Goal: Transaction & Acquisition: Purchase product/service

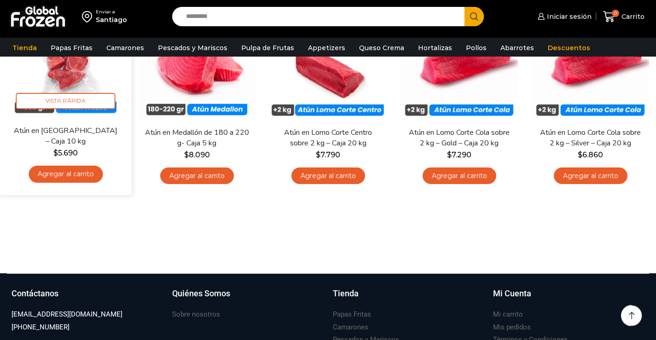
click at [52, 131] on link "Atún en Trozos – Caja 10 kg" at bounding box center [65, 136] width 106 height 22
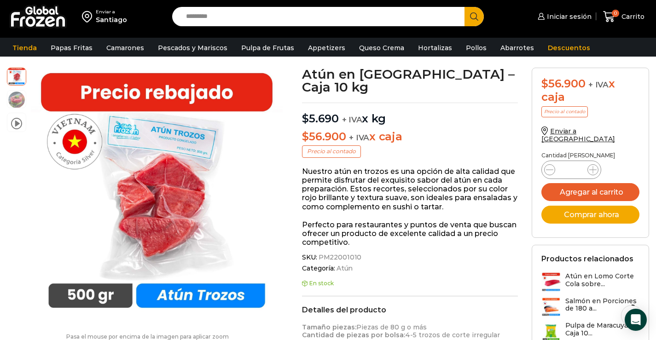
scroll to position [93, 0]
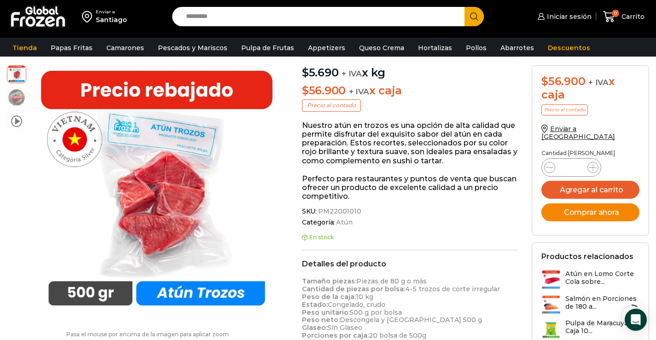
click at [610, 203] on button "Comprar ahora" at bounding box center [590, 212] width 98 height 18
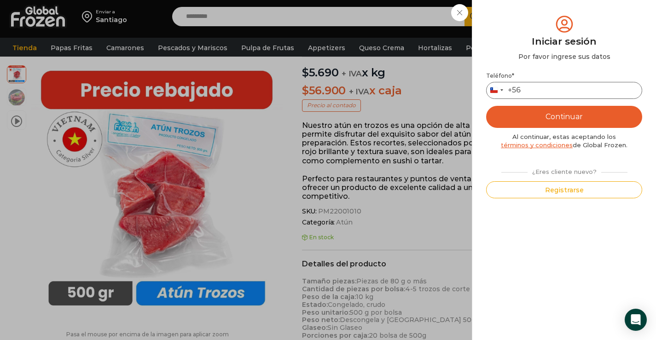
click at [557, 87] on input "Teléfono *" at bounding box center [564, 90] width 156 height 17
type input "*"
type input "*********"
click at [552, 118] on button "Continuar" at bounding box center [564, 117] width 156 height 22
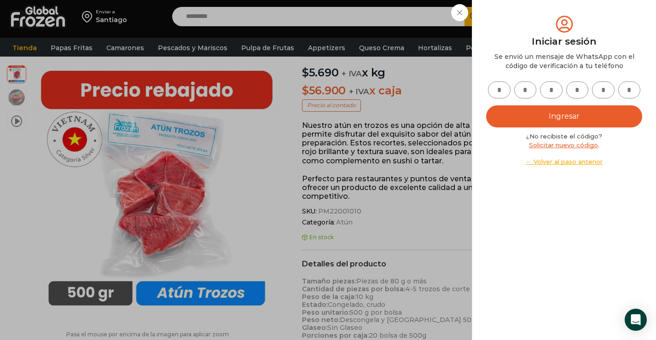
click at [501, 92] on input "text" at bounding box center [499, 89] width 23 height 17
type input "*"
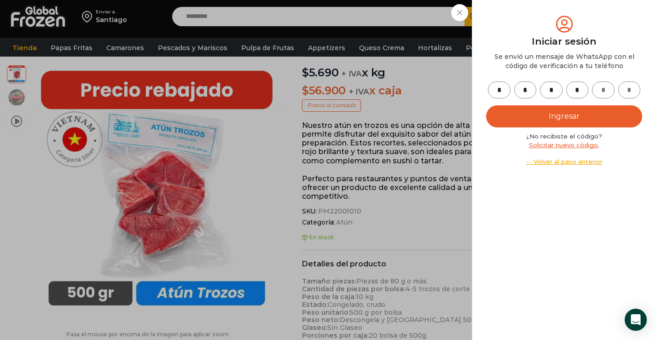
type input "*"
click at [568, 117] on button "Ingresar" at bounding box center [564, 116] width 156 height 22
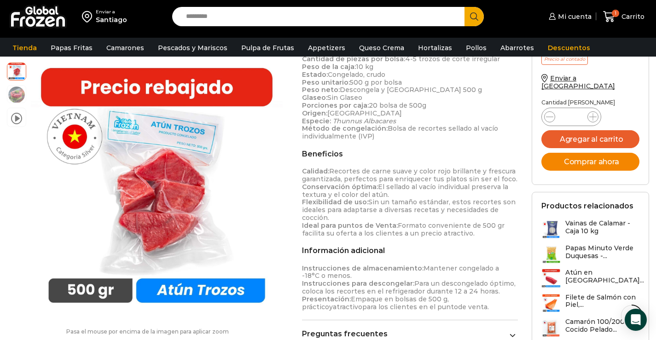
scroll to position [369, 0]
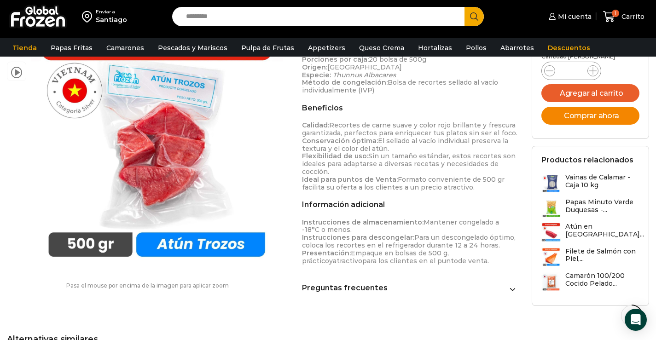
click at [594, 107] on button "Comprar ahora" at bounding box center [590, 116] width 98 height 18
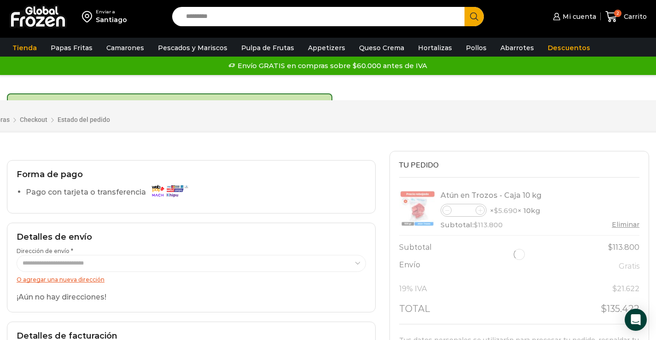
click at [448, 211] on div at bounding box center [519, 254] width 240 height 139
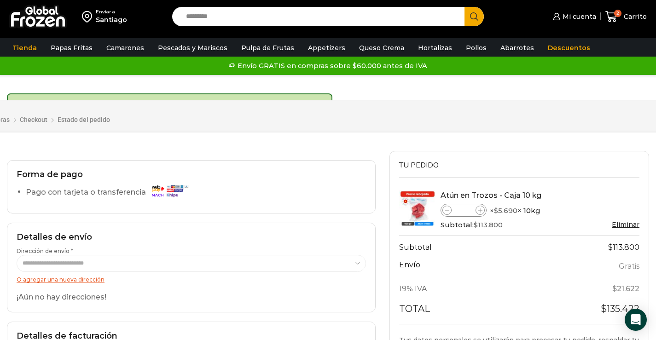
click at [448, 211] on icon at bounding box center [447, 211] width 4 height 4
type input "*"
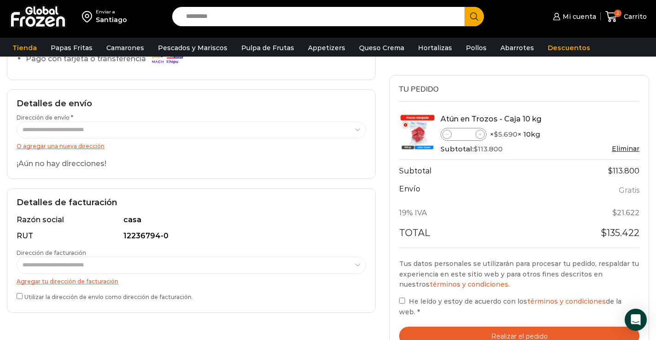
scroll to position [92, 0]
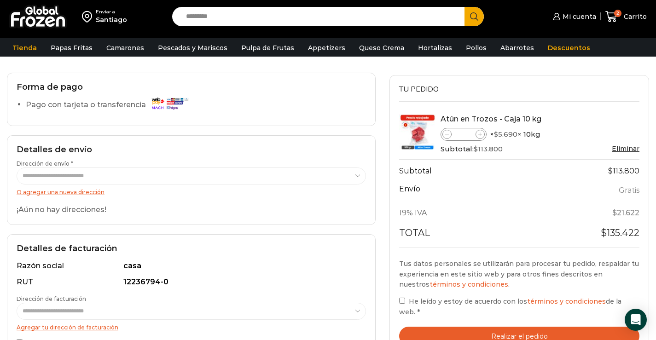
click at [72, 190] on link "O agregar una nueva dirección" at bounding box center [61, 192] width 88 height 7
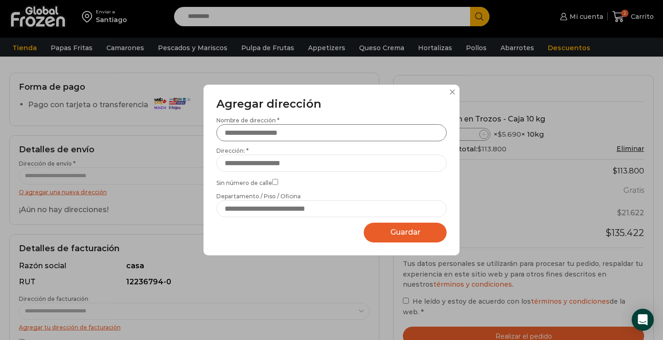
click at [309, 129] on input "Nombre de dirección *" at bounding box center [331, 132] width 230 height 17
type input "**********"
click at [329, 160] on input "Dirección: *" at bounding box center [331, 163] width 230 height 17
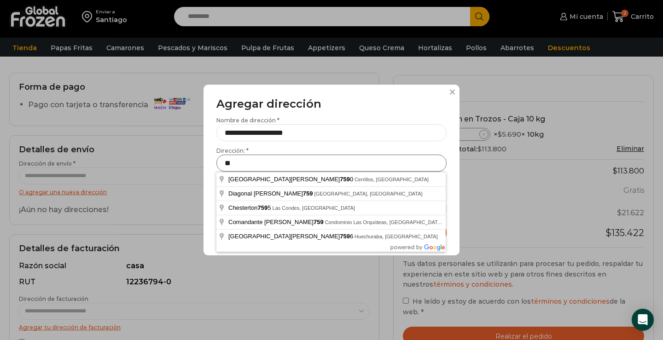
type input "*"
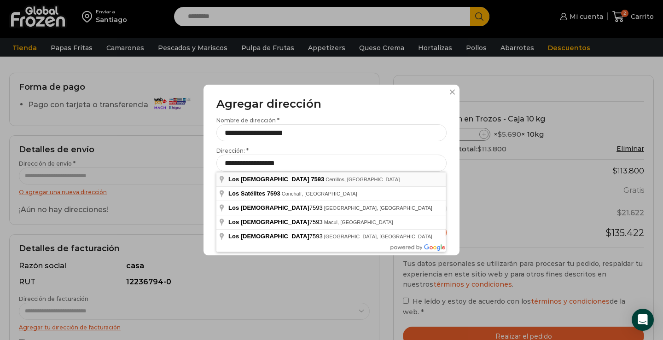
type input "**********"
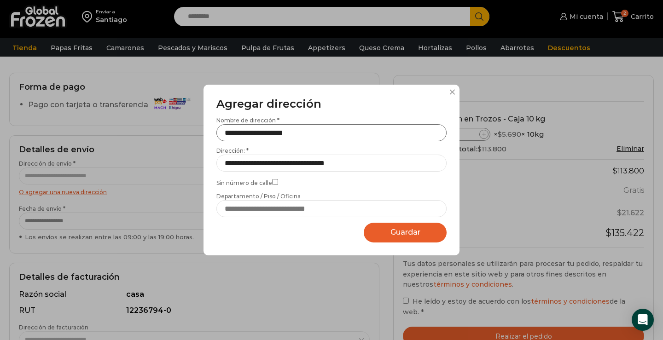
drag, startPoint x: 322, startPoint y: 133, endPoint x: 213, endPoint y: 129, distance: 109.2
click at [213, 129] on div "**********" at bounding box center [331, 170] width 256 height 171
click at [410, 230] on span "Guardar" at bounding box center [405, 232] width 30 height 9
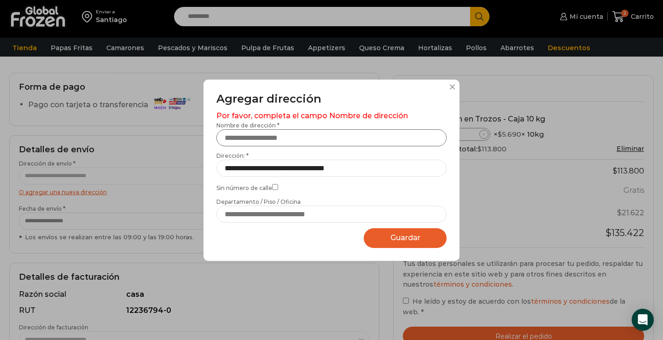
click at [298, 134] on input "Nombre de dirección *" at bounding box center [331, 137] width 230 height 17
type input "**********"
click at [402, 236] on span "Guardar" at bounding box center [405, 237] width 30 height 9
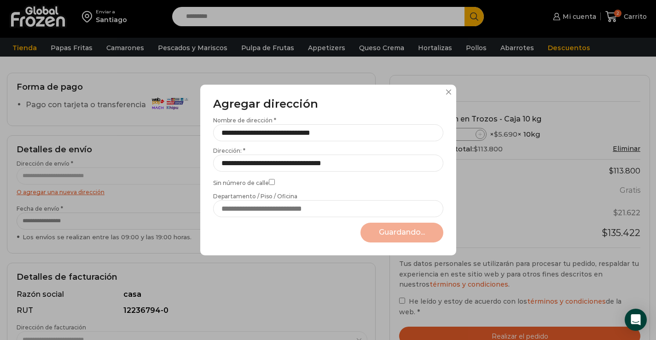
select select "*******"
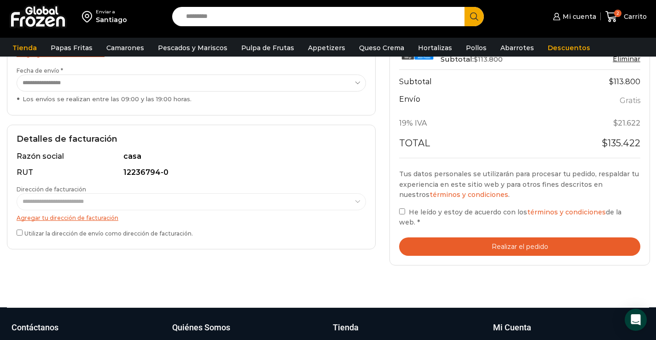
scroll to position [184, 0]
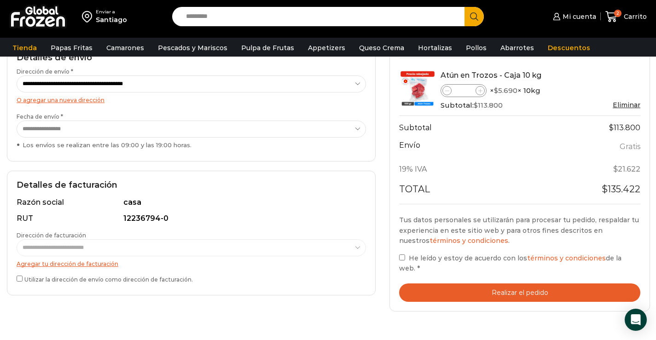
click at [528, 294] on button "Realizar el pedido" at bounding box center [519, 293] width 241 height 19
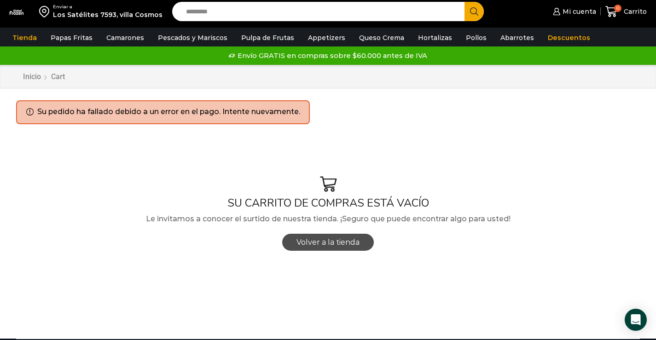
click at [332, 241] on span "Volver a la tienda" at bounding box center [327, 242] width 63 height 9
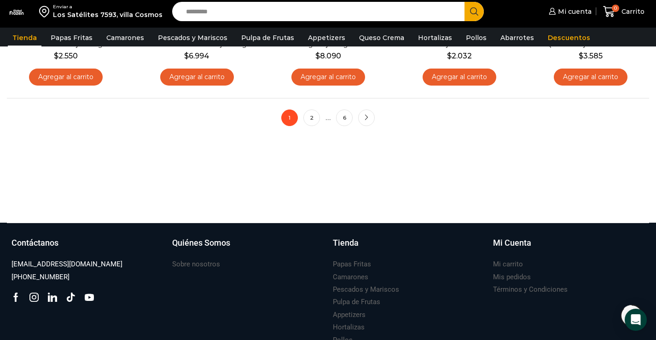
scroll to position [875, 0]
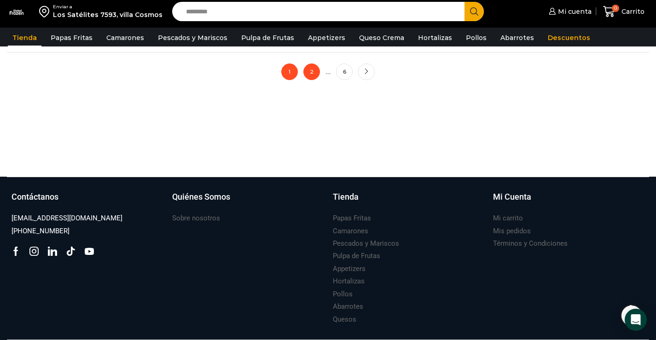
click at [313, 70] on link "2" at bounding box center [311, 72] width 17 height 17
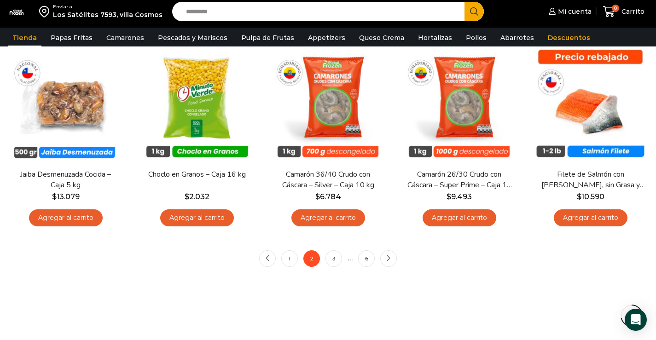
scroll to position [736, 0]
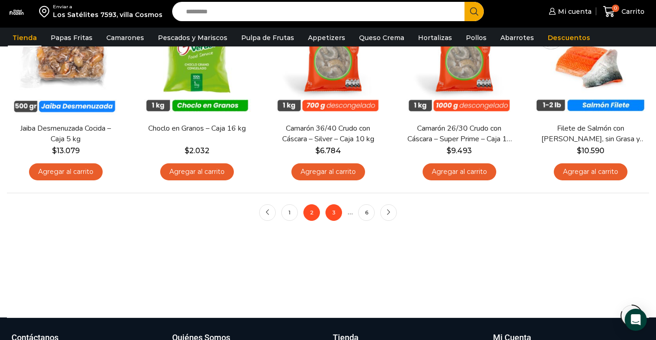
click at [333, 213] on link "3" at bounding box center [333, 212] width 17 height 17
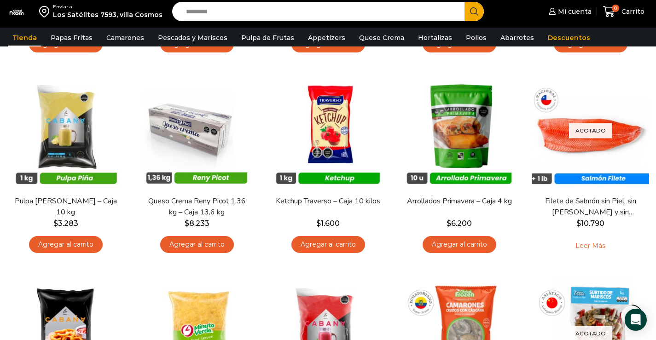
scroll to position [506, 0]
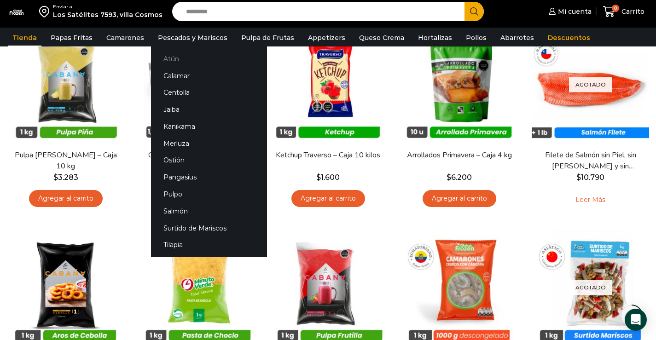
click at [173, 58] on link "Atún" at bounding box center [209, 58] width 116 height 17
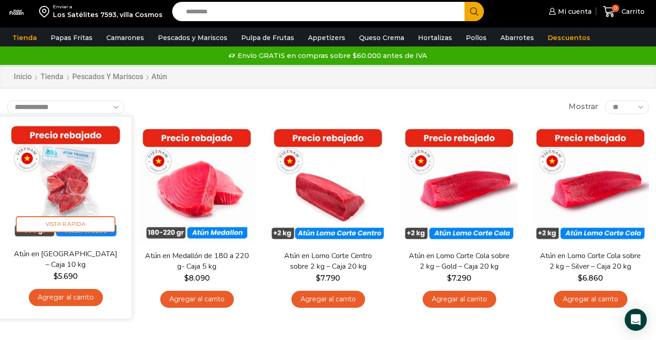
click at [81, 296] on link "Agregar al carrito" at bounding box center [66, 297] width 74 height 17
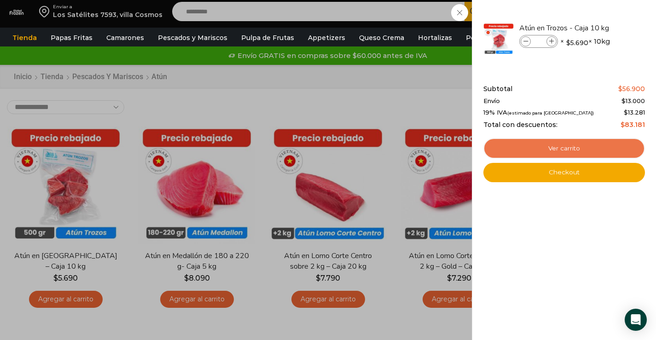
click at [574, 147] on link "Ver carrito" at bounding box center [564, 148] width 162 height 21
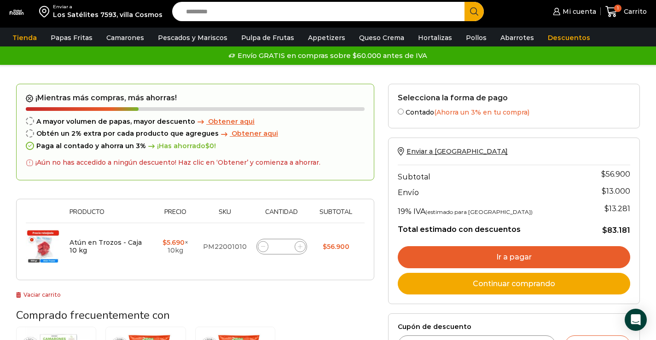
scroll to position [46, 0]
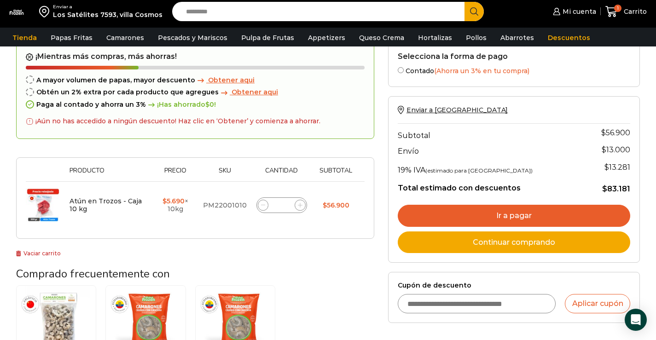
click at [526, 304] on input "Cupón de descuento" at bounding box center [477, 303] width 158 height 19
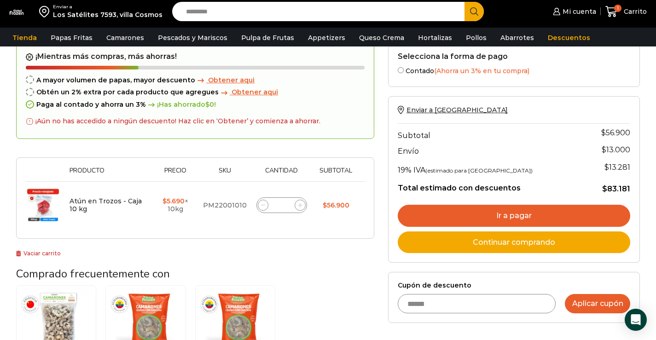
type input "******"
click at [599, 303] on button "Aplicar cupón" at bounding box center [597, 303] width 65 height 19
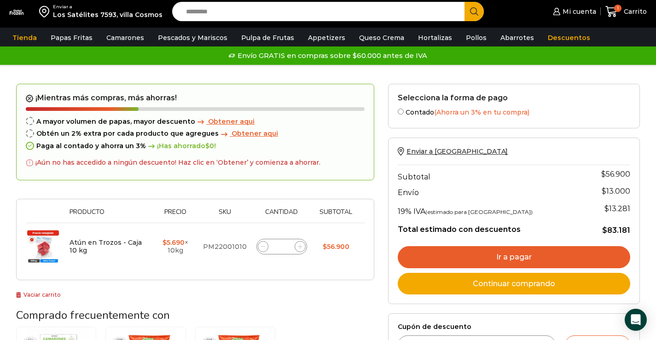
click at [301, 247] on icon at bounding box center [300, 246] width 4 height 4
type input "*"
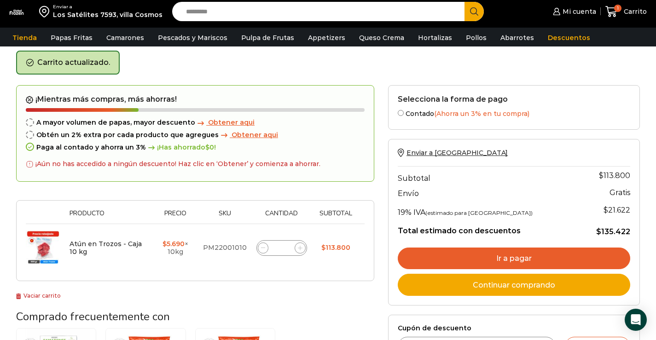
scroll to position [83, 0]
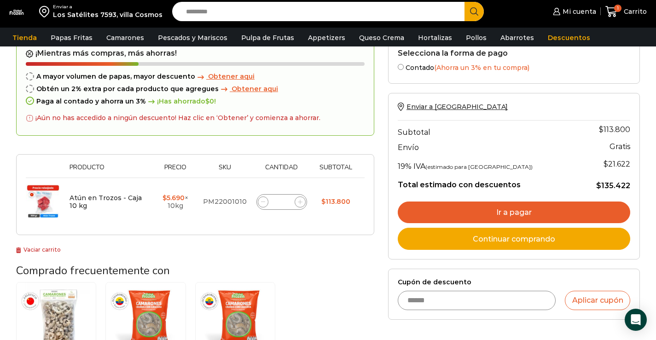
click at [490, 301] on input "******" at bounding box center [477, 300] width 158 height 19
click at [579, 299] on button "Aplicar cupón" at bounding box center [597, 300] width 65 height 19
